Goal: Information Seeking & Learning: Compare options

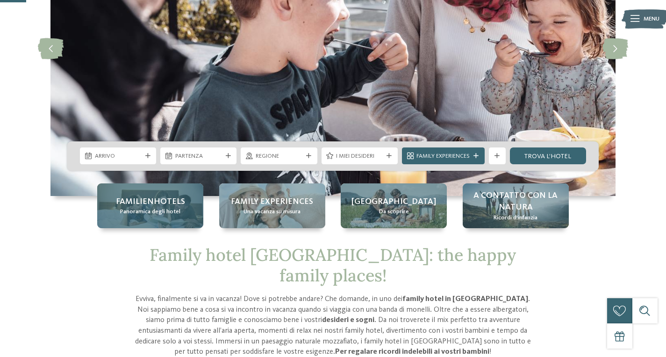
click at [175, 200] on span "Familienhotels" at bounding box center [150, 202] width 69 height 12
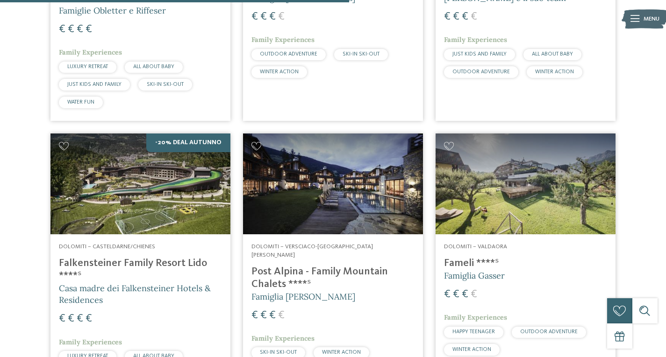
scroll to position [1495, 0]
click at [139, 257] on h4 "Falkensteiner Family Resort Lido ****ˢ" at bounding box center [140, 269] width 163 height 25
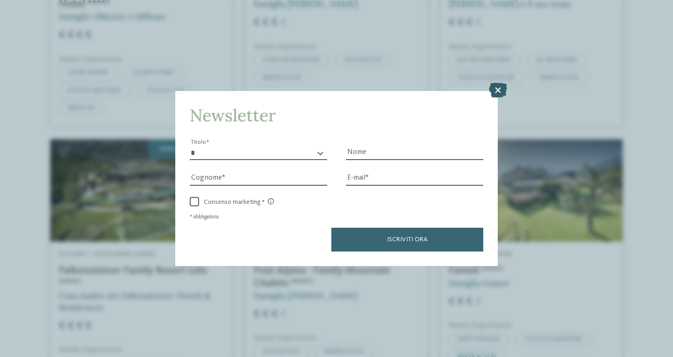
click at [498, 86] on icon at bounding box center [498, 90] width 18 height 15
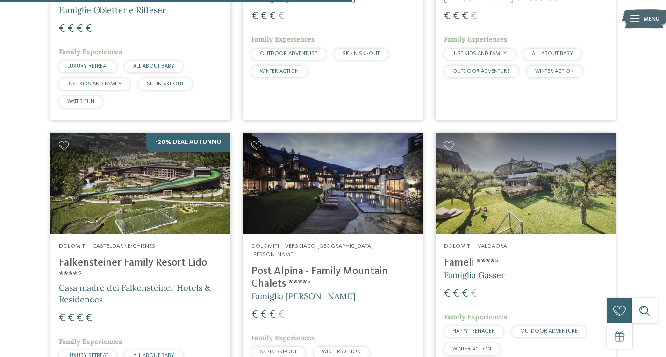
click at [348, 265] on h4 "Post Alpina - Family Mountain Chalets ****ˢ" at bounding box center [332, 277] width 163 height 25
drag, startPoint x: 267, startPoint y: 243, endPoint x: 343, endPoint y: 251, distance: 76.5
click at [266, 265] on h4 "Post Alpina - Family Mountain Chalets ****ˢ" at bounding box center [332, 277] width 163 height 25
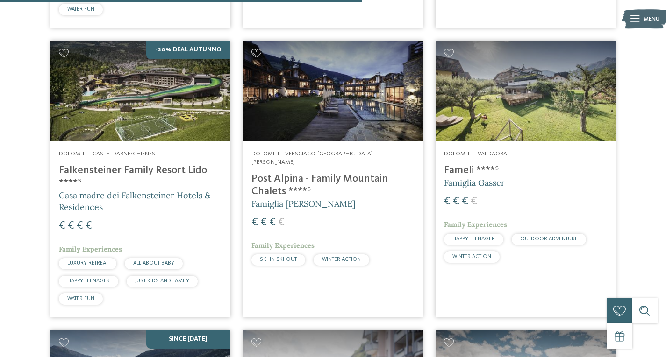
scroll to position [1588, 0]
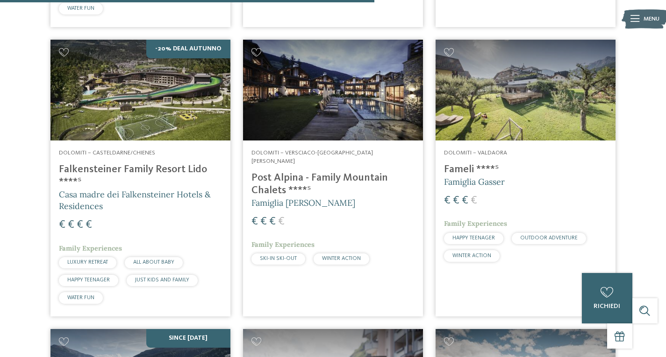
click at [458, 163] on h4 "Fameli ****ˢ" at bounding box center [525, 169] width 163 height 13
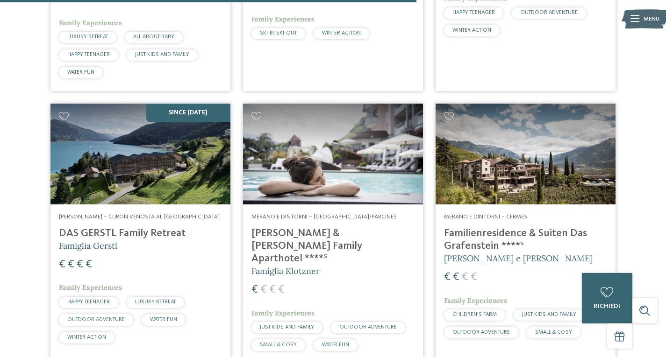
scroll to position [1822, 0]
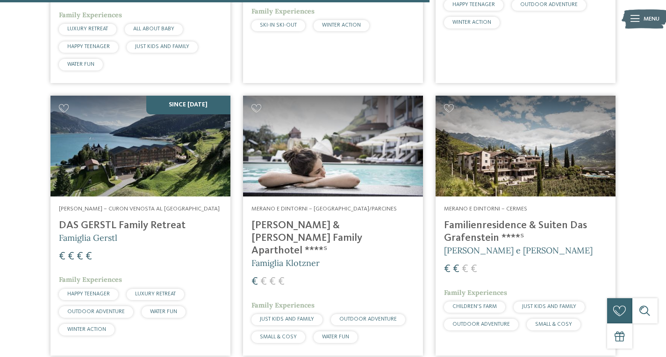
click at [532, 220] on h4 "Familienresidence & Suiten Das Grafenstein ****ˢ" at bounding box center [525, 232] width 163 height 25
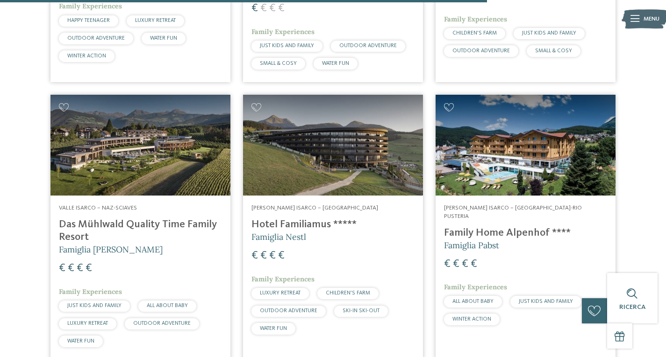
scroll to position [2102, 0]
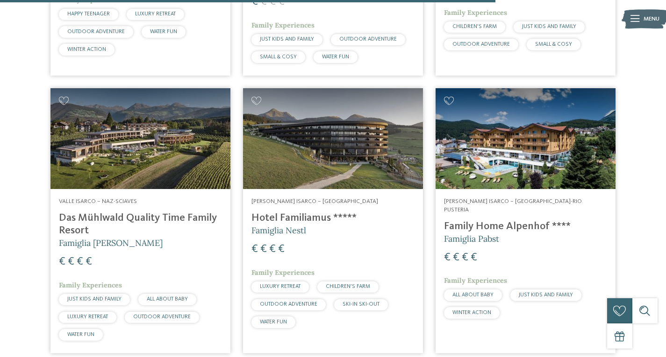
click at [165, 212] on h4 "Das Mühlwald Quality Time Family Resort" at bounding box center [140, 224] width 163 height 25
click at [315, 212] on h4 "Hotel Familiamus *****" at bounding box center [332, 218] width 163 height 13
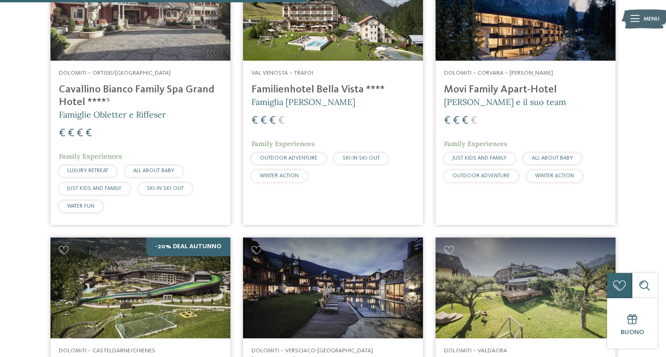
scroll to position [1308, 0]
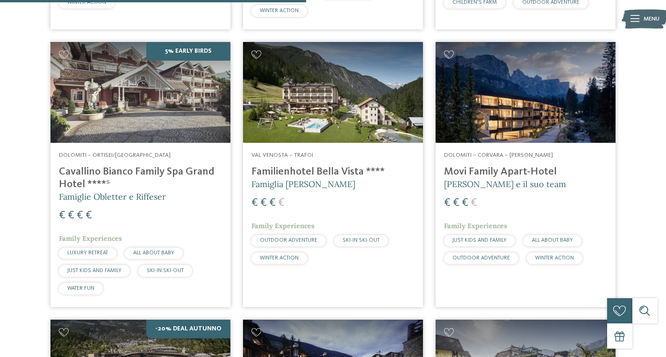
click at [134, 166] on h4 "Cavallino Bianco Family Spa Grand Hotel ****ˢ" at bounding box center [140, 178] width 163 height 25
click at [511, 166] on h4 "Movi Family Apart-Hotel" at bounding box center [525, 172] width 163 height 13
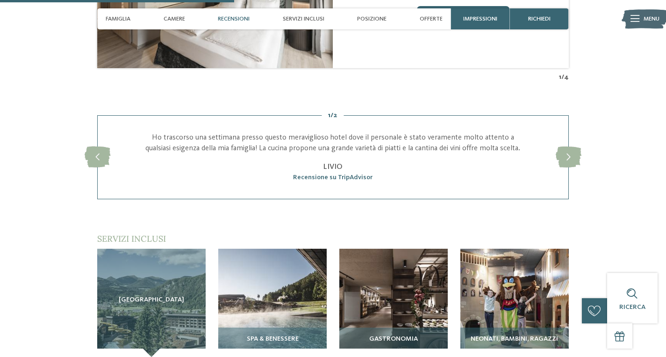
scroll to position [1168, 0]
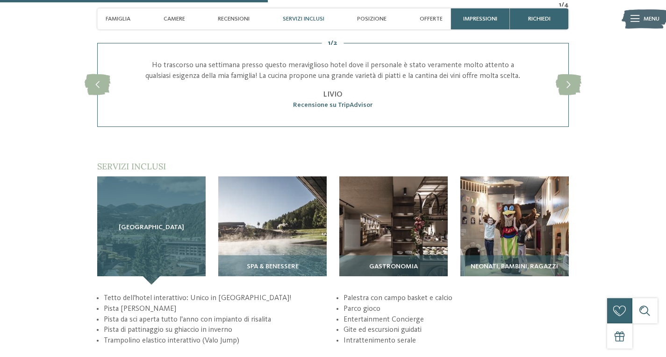
click at [149, 239] on div "Sky Adventure Park" at bounding box center [151, 231] width 108 height 108
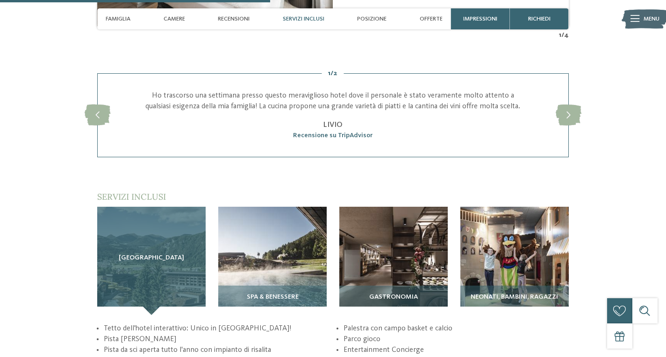
scroll to position [1121, 0]
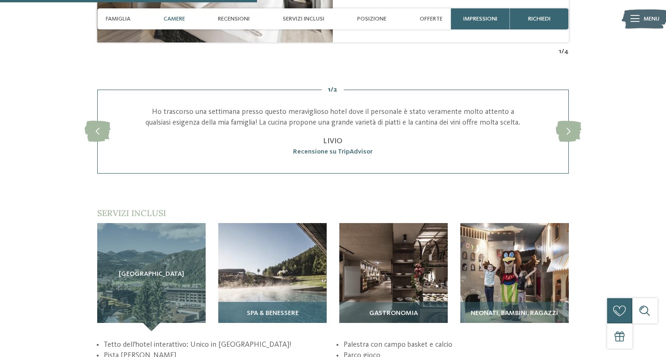
click at [277, 302] on div "SPA & Benessere" at bounding box center [272, 316] width 108 height 29
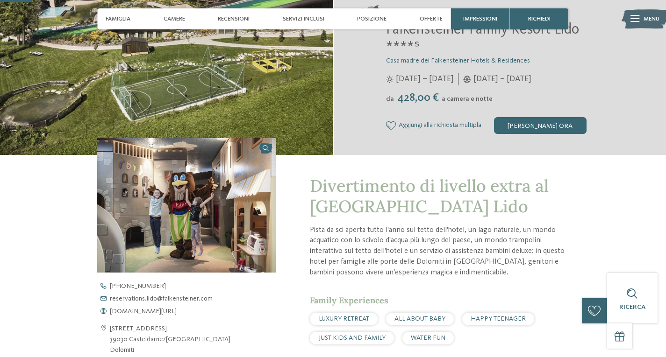
scroll to position [234, 0]
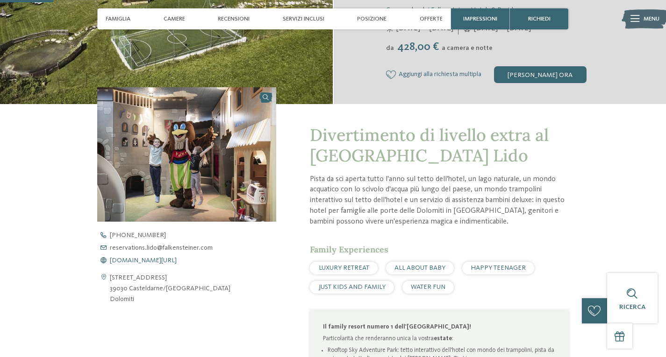
click at [151, 259] on span "www.falkensteiner.com/it/family-resort-lido" at bounding box center [143, 260] width 67 height 7
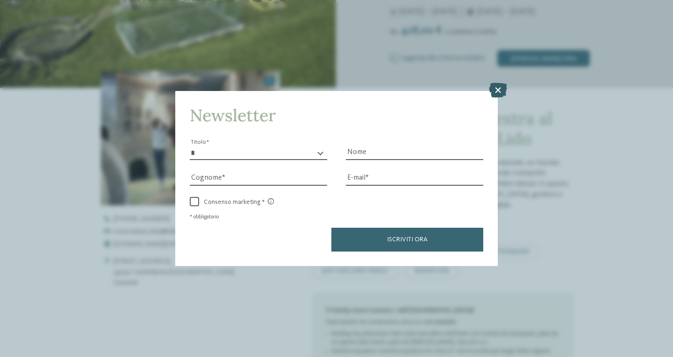
click at [495, 90] on icon at bounding box center [498, 90] width 18 height 15
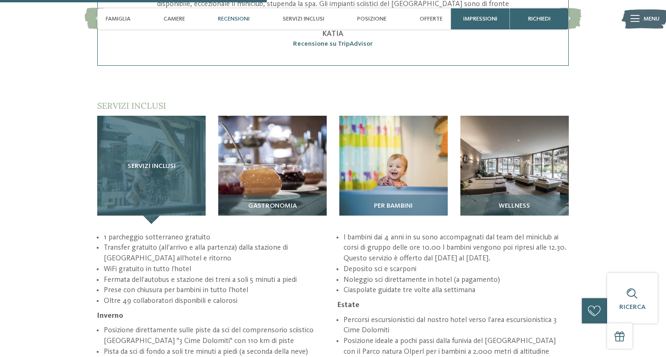
scroll to position [1215, 0]
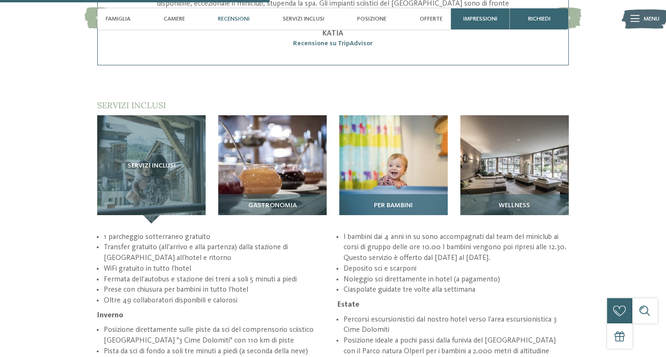
click at [405, 165] on img at bounding box center [393, 169] width 108 height 108
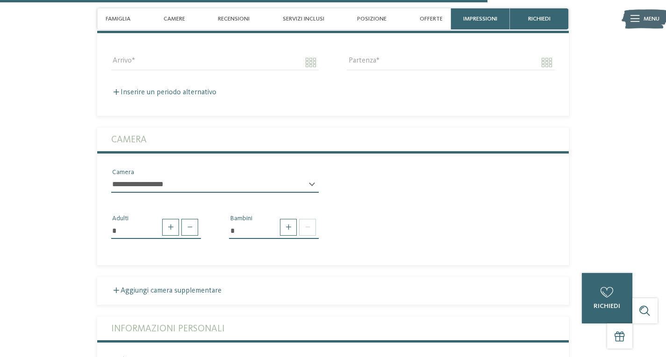
scroll to position [2242, 0]
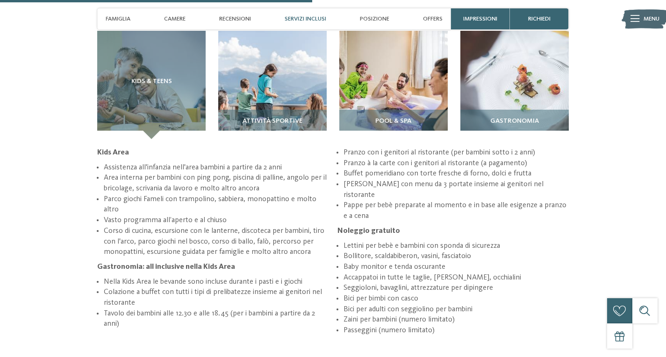
scroll to position [1168, 0]
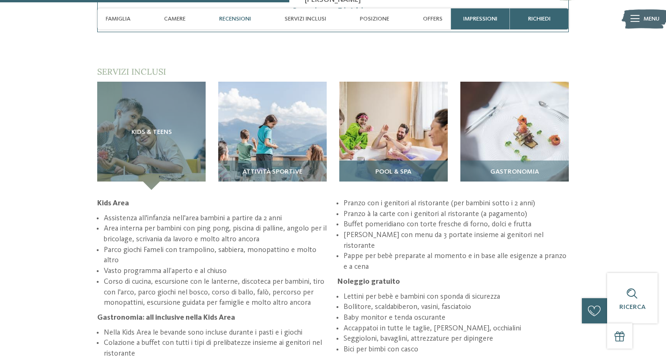
click at [402, 161] on div "Pool & Spa" at bounding box center [393, 175] width 108 height 29
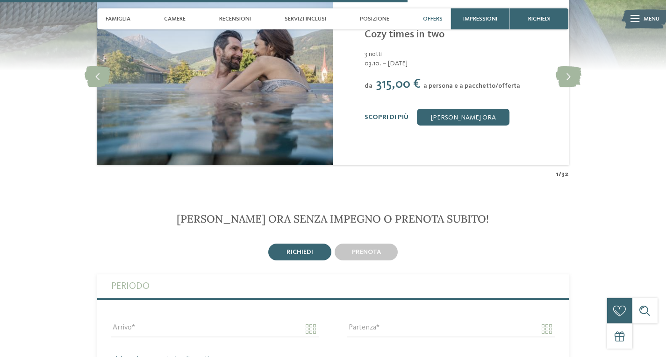
scroll to position [1495, 0]
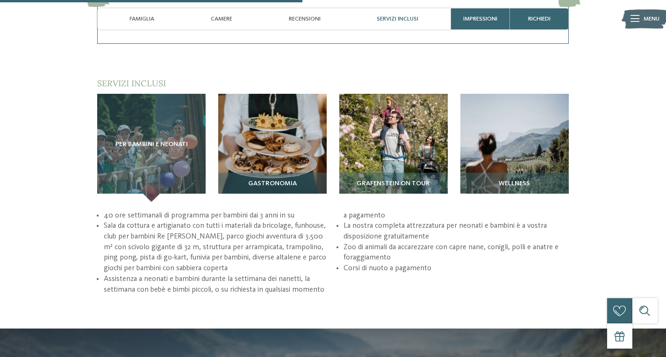
scroll to position [1168, 0]
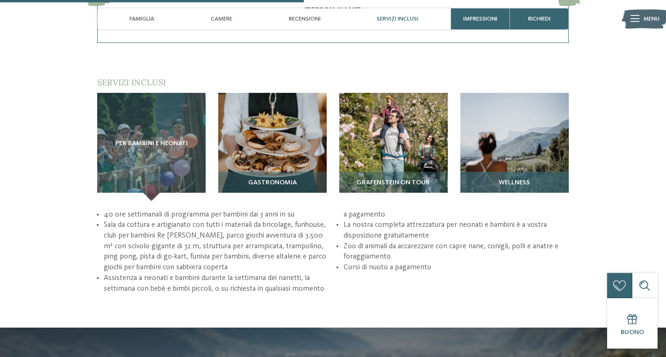
click at [484, 179] on h3 "Wellness" at bounding box center [514, 182] width 100 height 7
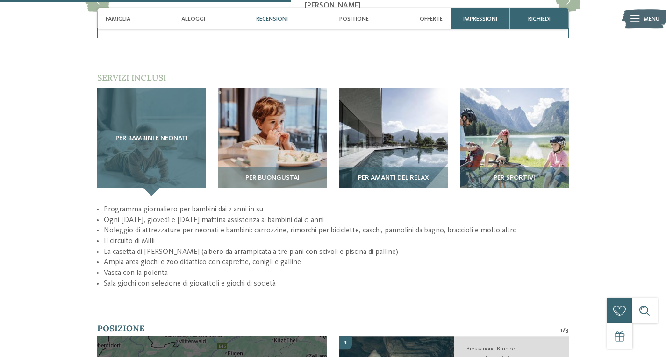
scroll to position [1261, 0]
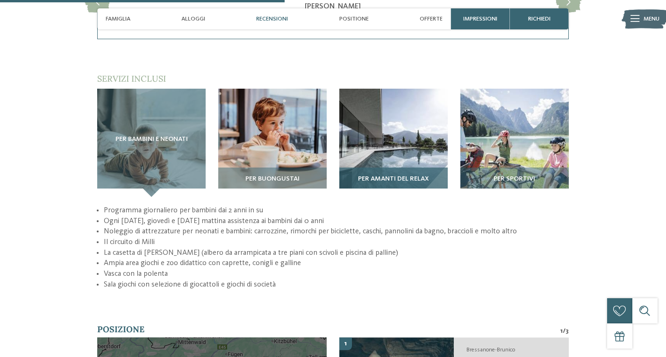
click at [401, 178] on span "Per amanti del relax" at bounding box center [393, 179] width 71 height 7
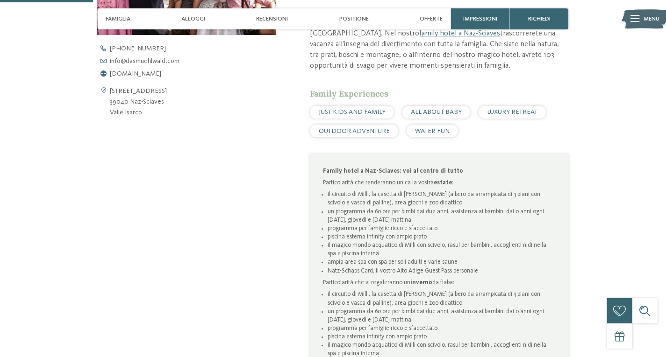
scroll to position [187, 0]
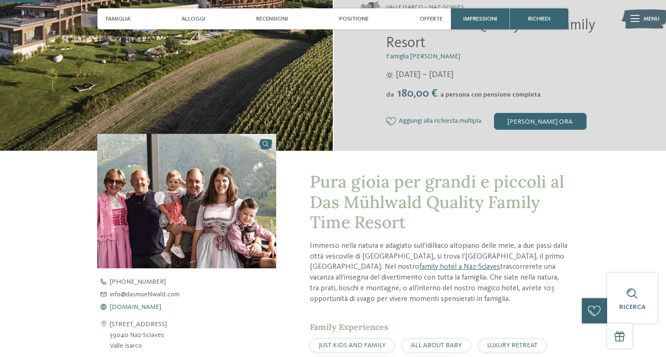
click at [142, 308] on span "[DOMAIN_NAME]" at bounding box center [135, 307] width 51 height 7
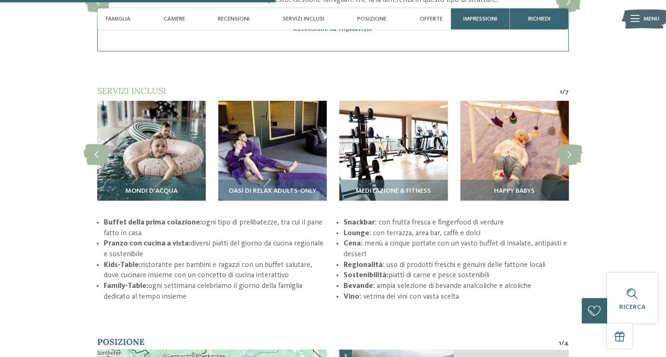
scroll to position [1355, 0]
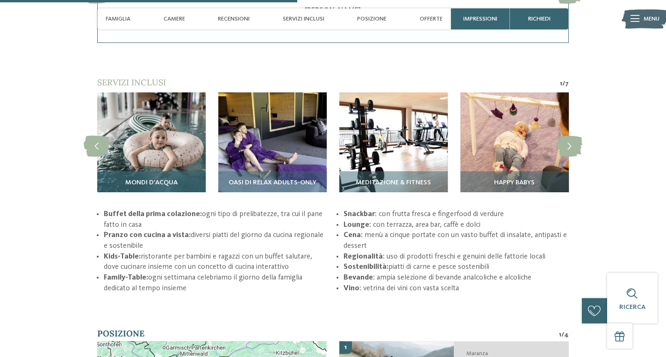
click at [151, 178] on div "Mondi d'acqua" at bounding box center [151, 185] width 108 height 29
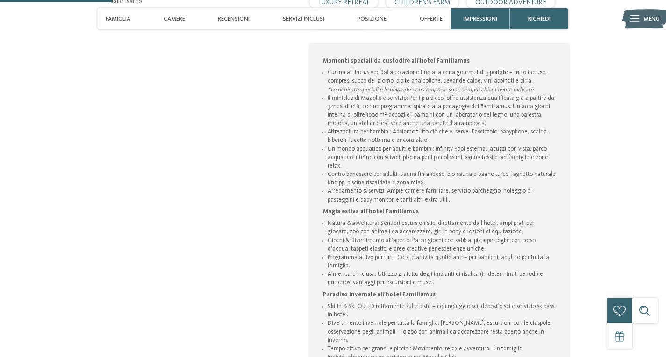
scroll to position [280, 0]
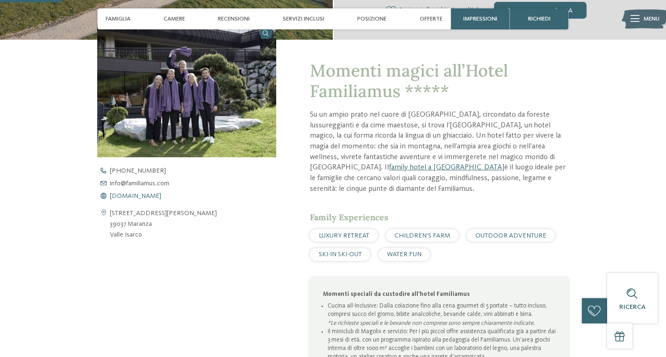
click at [146, 197] on span "[DOMAIN_NAME]" at bounding box center [135, 196] width 51 height 7
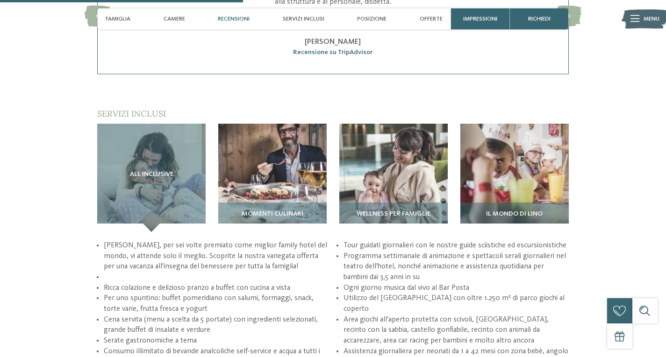
scroll to position [1215, 0]
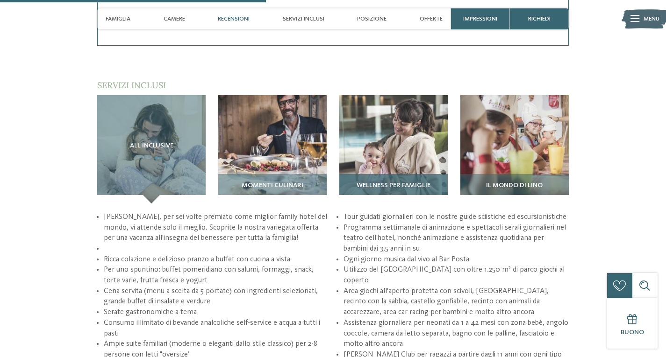
click at [417, 184] on span "Wellness per famiglie" at bounding box center [393, 185] width 74 height 7
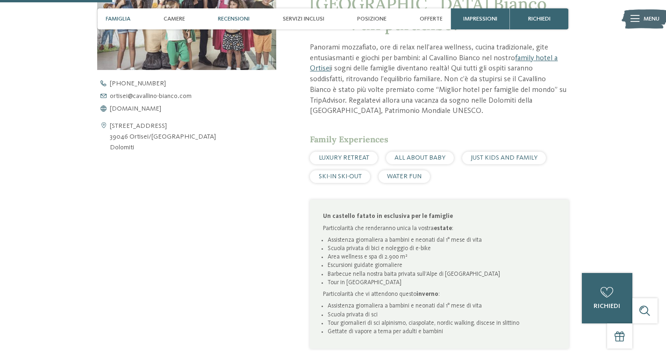
scroll to position [280, 0]
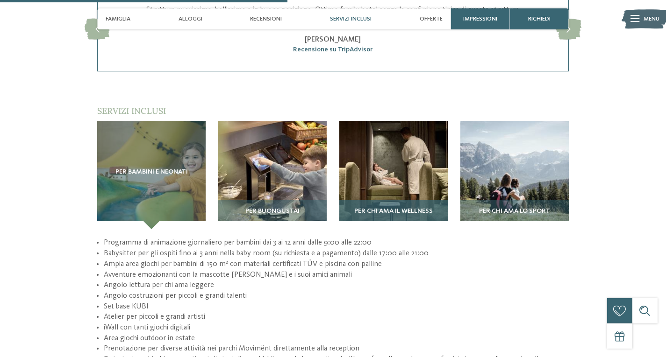
scroll to position [1308, 0]
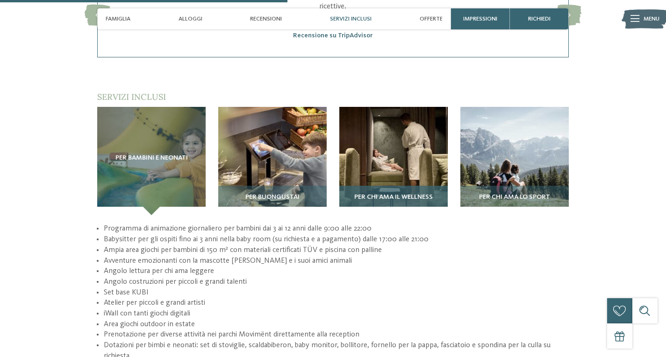
click at [400, 186] on div "Per chi ama il wellness" at bounding box center [393, 200] width 108 height 29
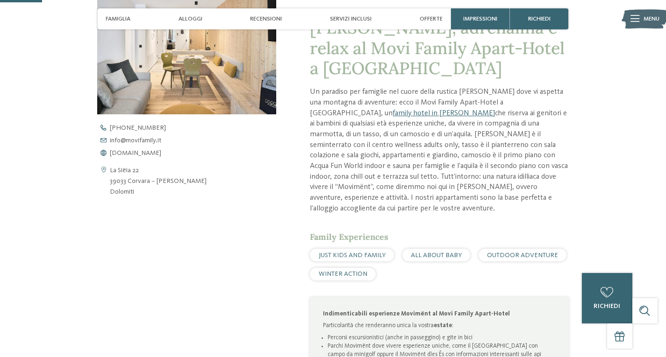
scroll to position [187, 0]
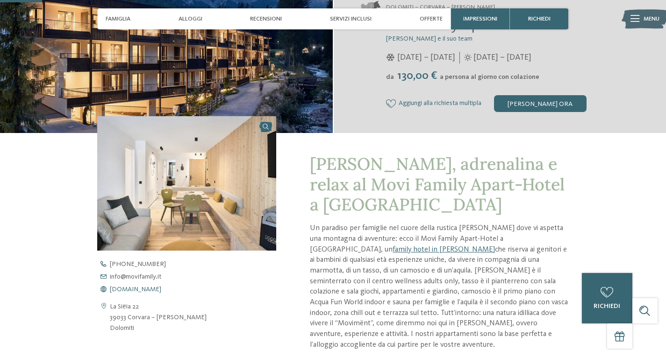
click at [156, 289] on span "[DOMAIN_NAME]" at bounding box center [135, 289] width 51 height 7
